Goal: Find contact information: Find contact information

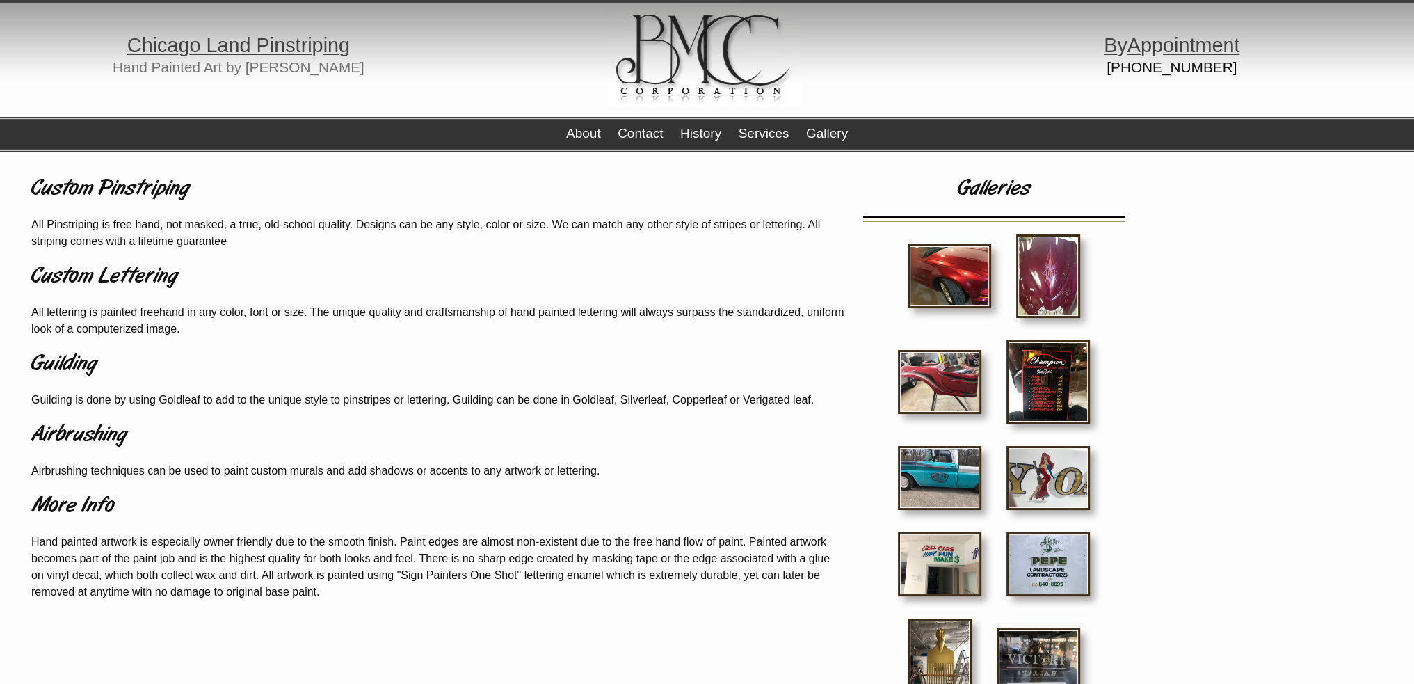
click at [957, 274] on img at bounding box center [949, 276] width 83 height 64
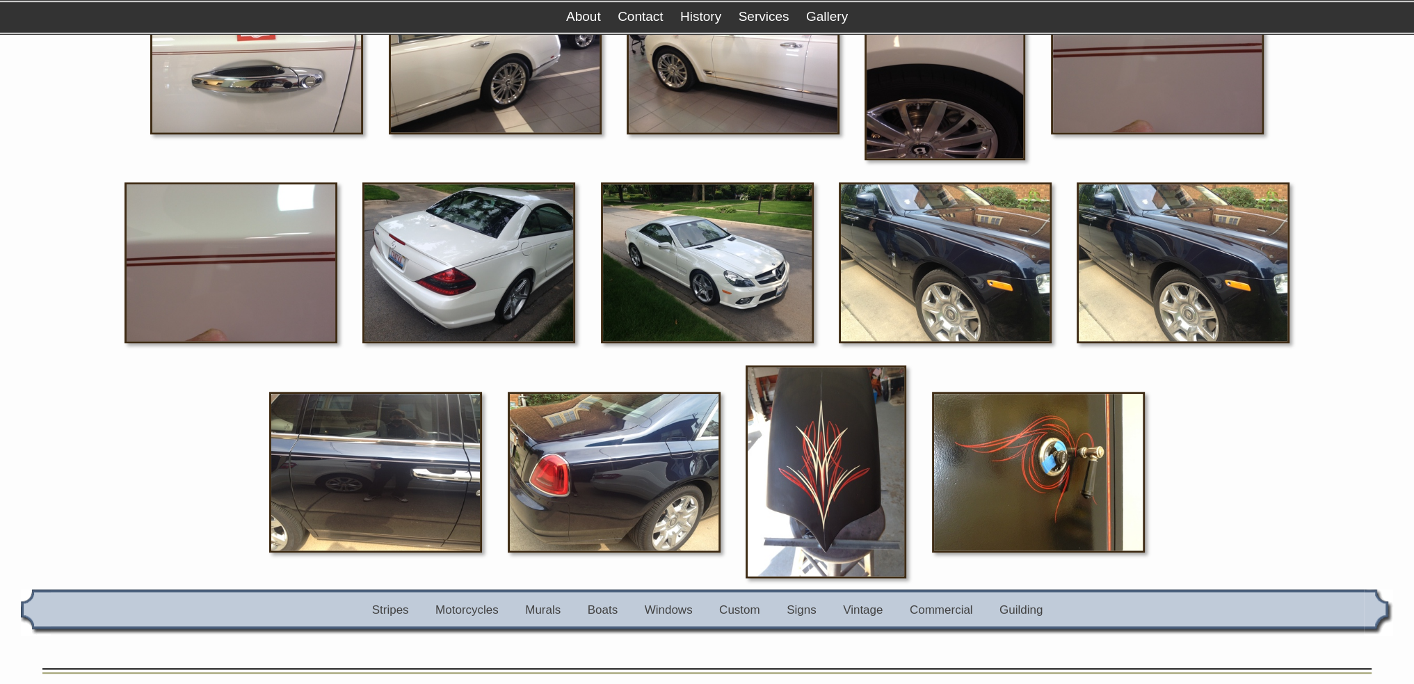
scroll to position [1844, 0]
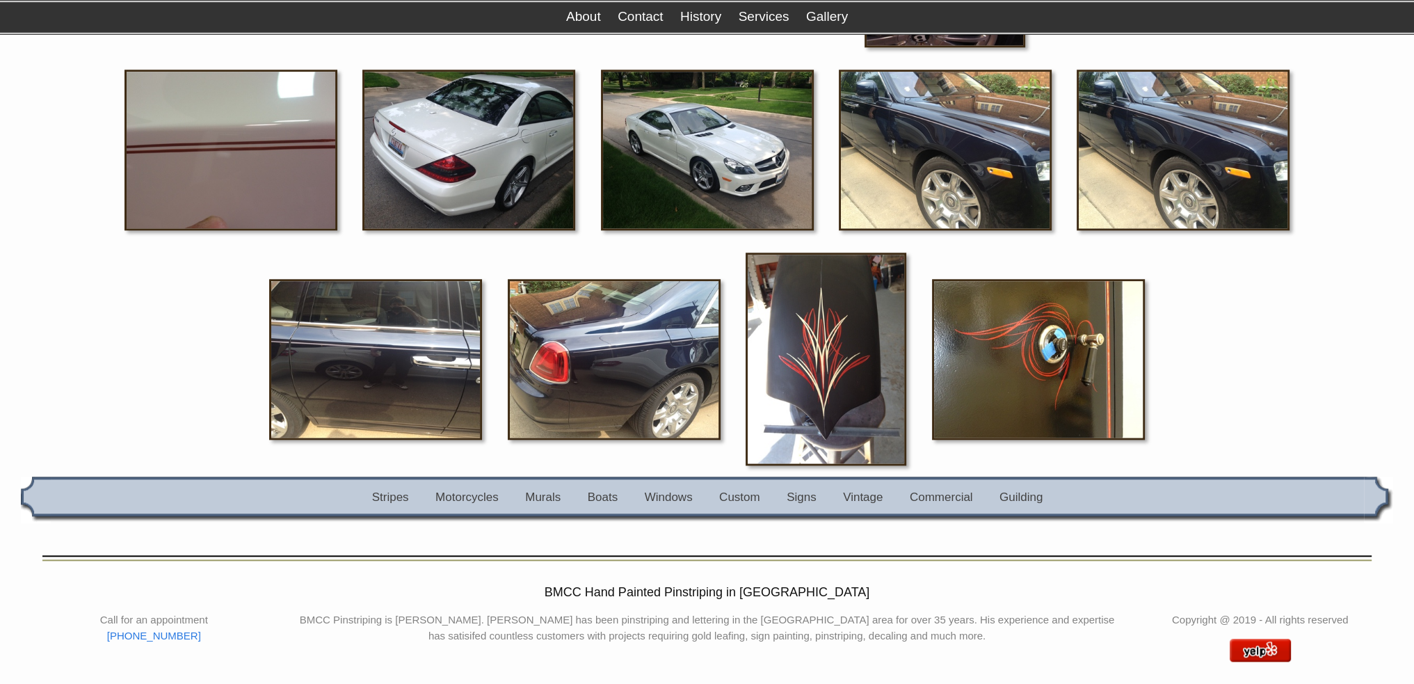
click at [601, 112] on img at bounding box center [707, 150] width 213 height 161
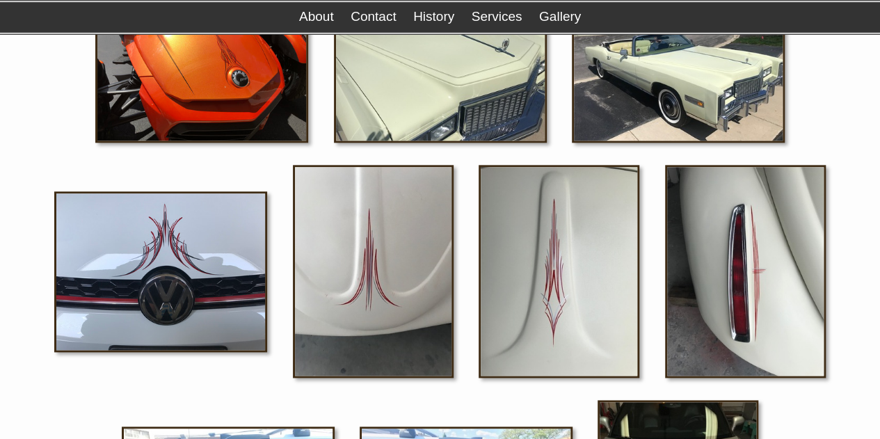
scroll to position [592, 0]
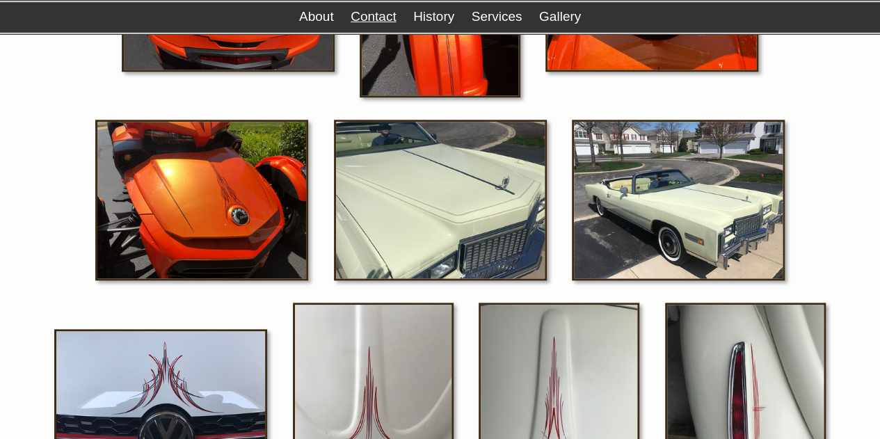
click at [383, 24] on link "Contact" at bounding box center [373, 16] width 45 height 15
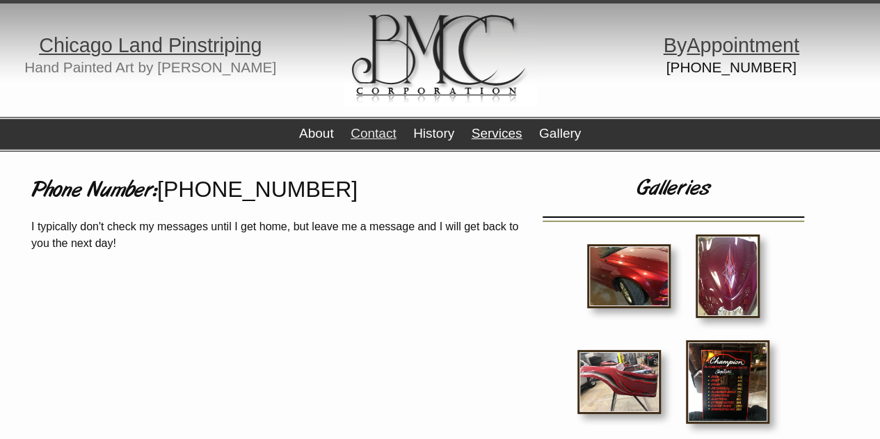
click at [506, 133] on link "Services" at bounding box center [497, 133] width 51 height 15
